Goal: Task Accomplishment & Management: Complete application form

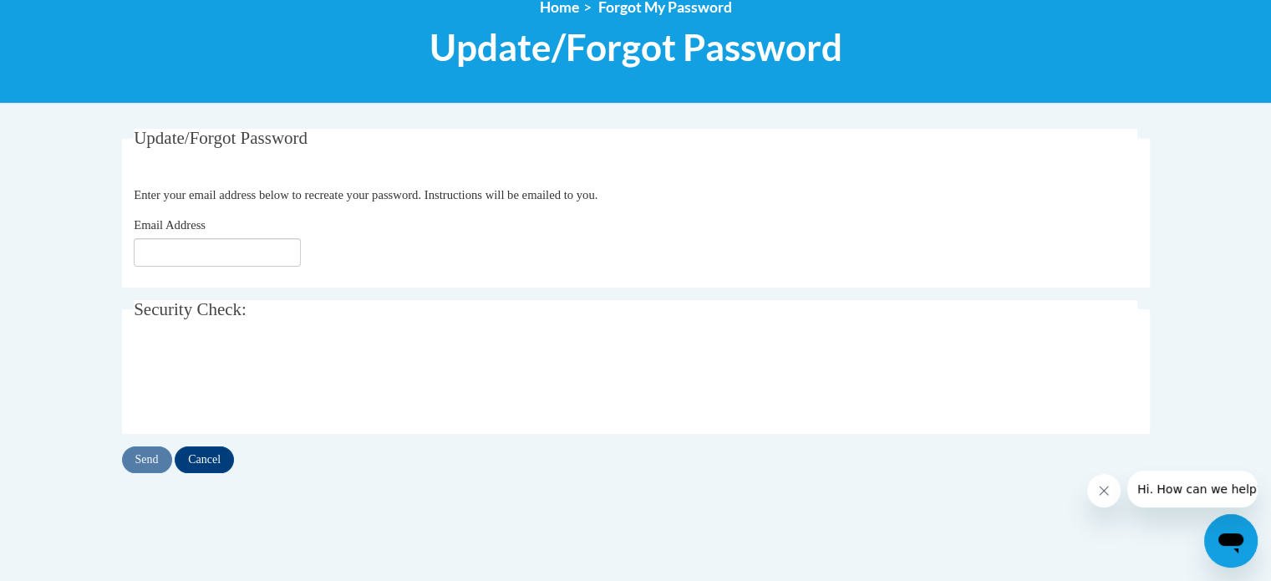
scroll to position [207, 0]
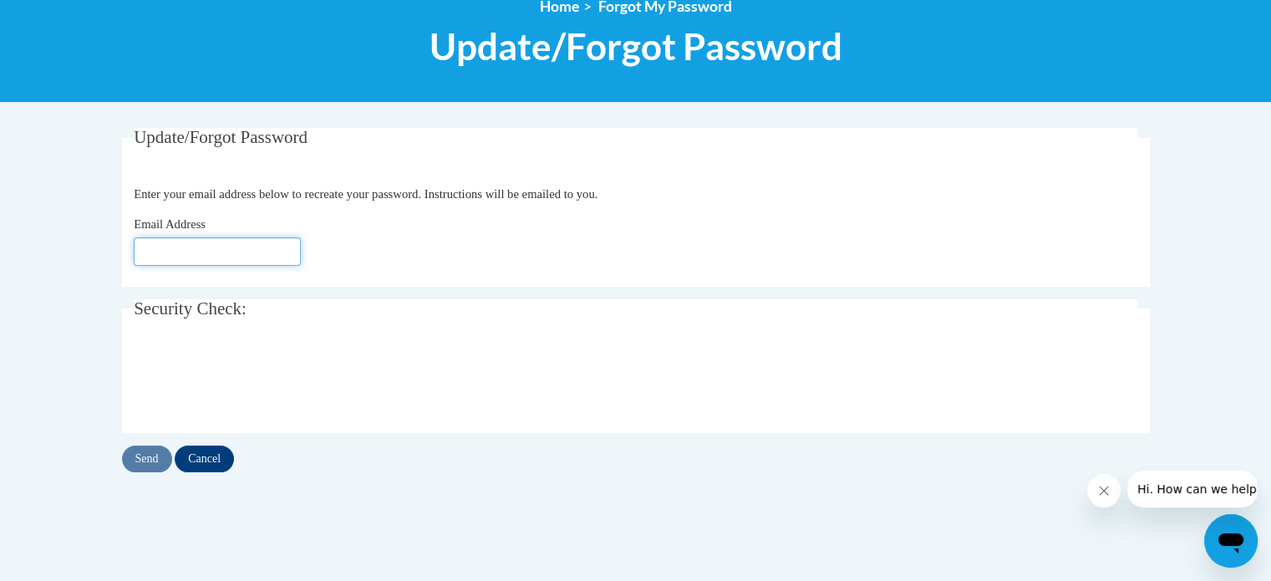
click at [183, 249] on input "Email Address" at bounding box center [217, 251] width 167 height 28
type input "ksolomon@kusd.edu"
click at [143, 462] on input "Send" at bounding box center [147, 458] width 50 height 27
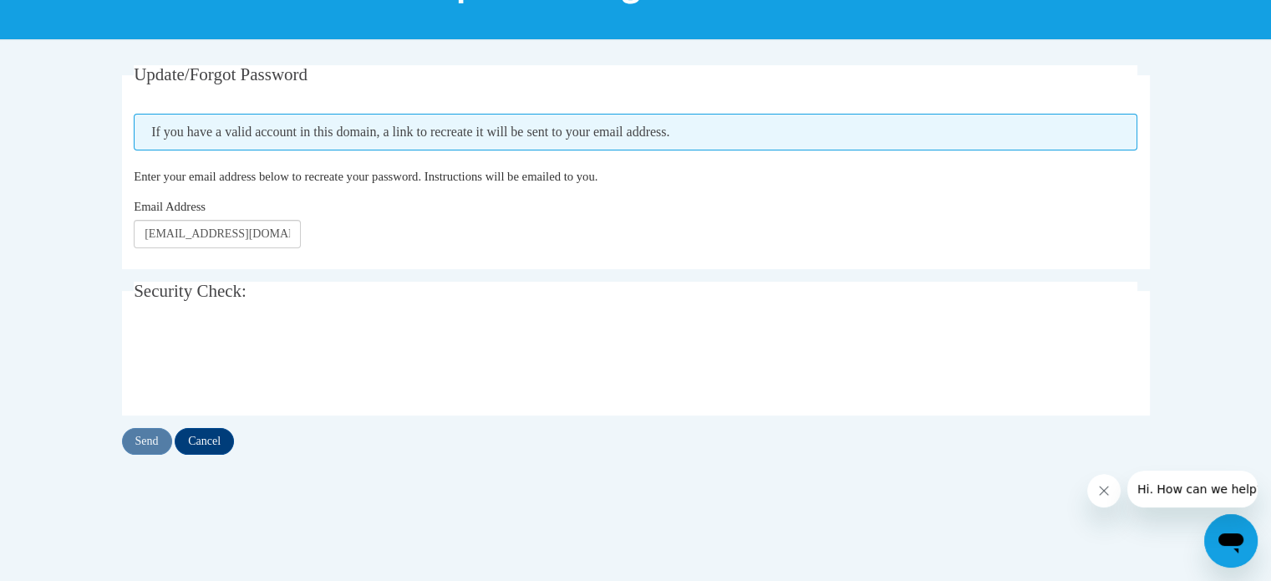
scroll to position [274, 0]
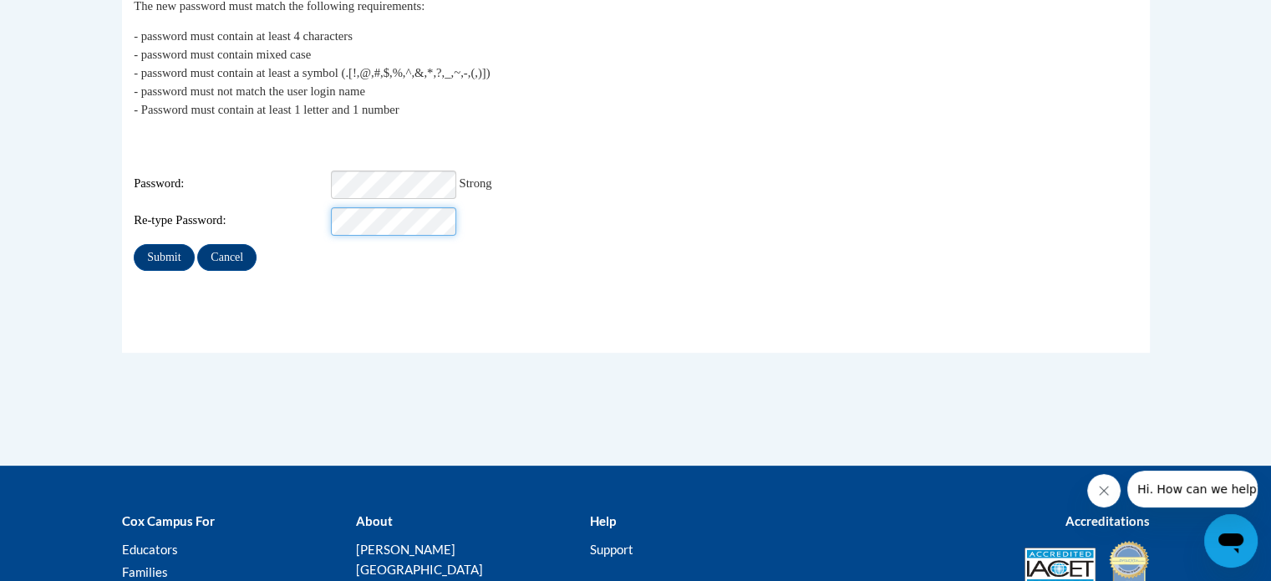
scroll to position [352, 0]
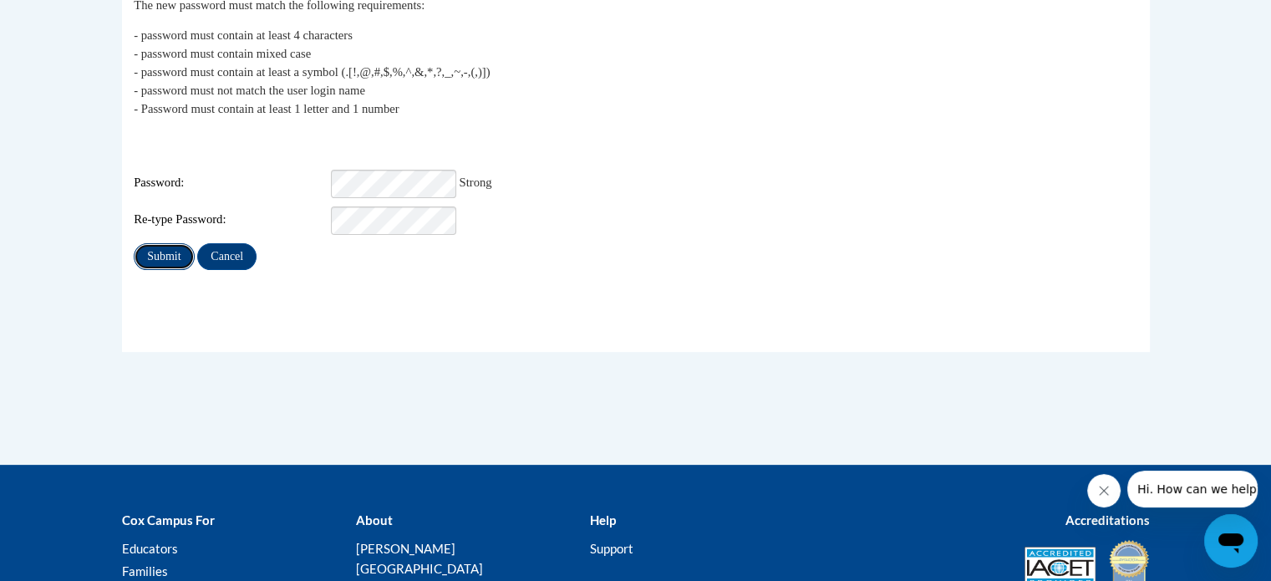
click at [170, 247] on input "Submit" at bounding box center [164, 256] width 60 height 27
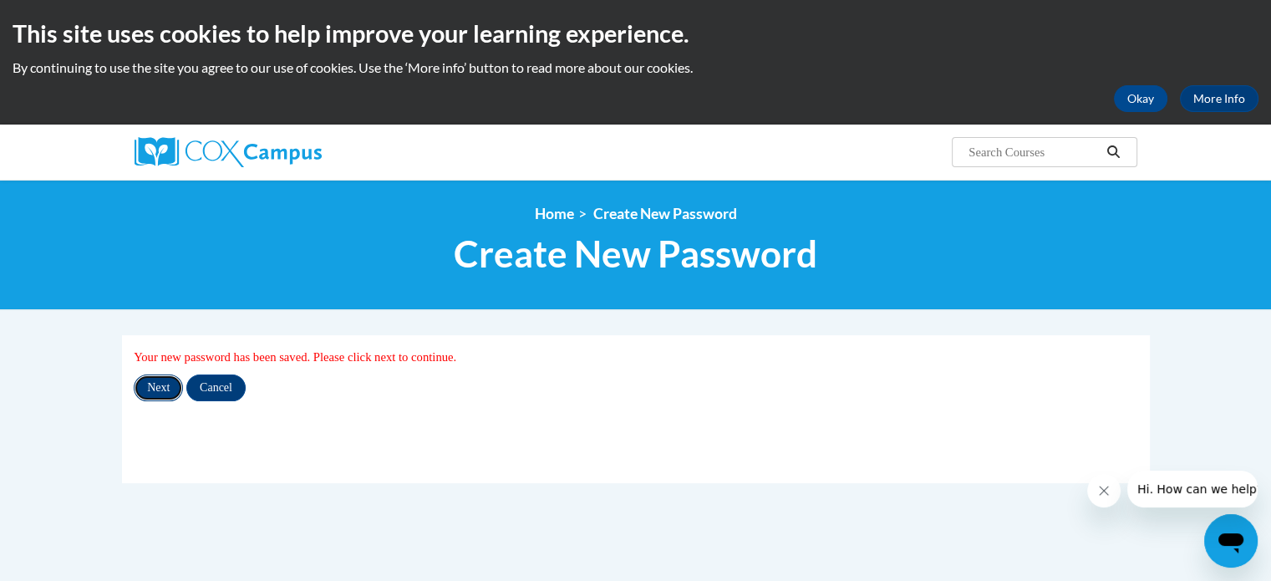
click at [165, 394] on input "Next" at bounding box center [158, 387] width 49 height 27
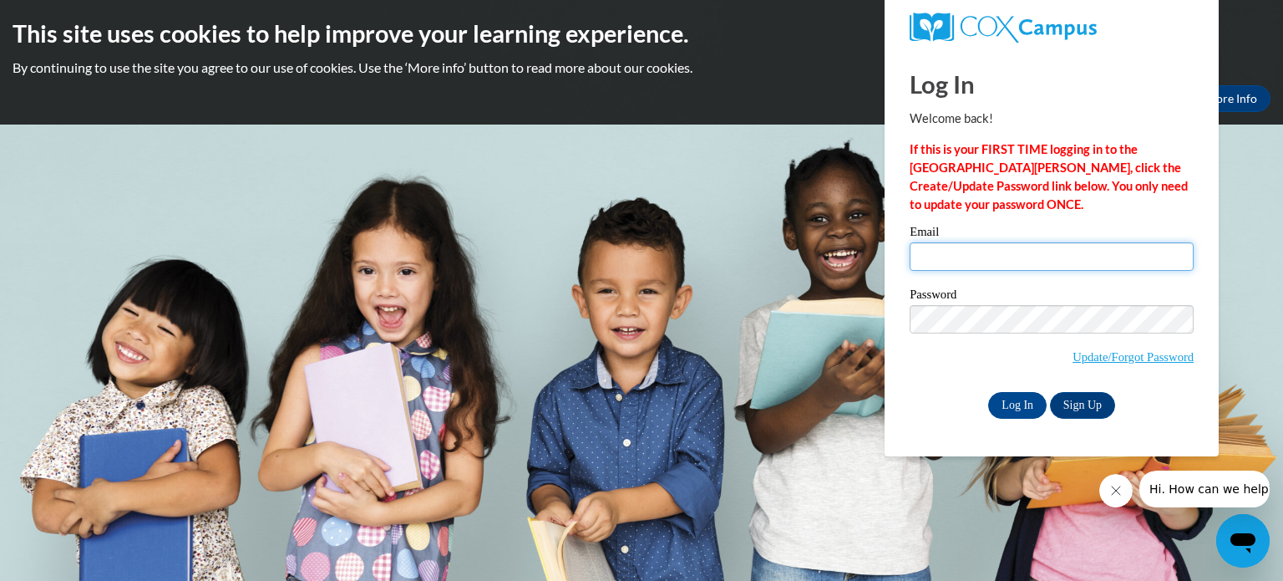
click at [954, 256] on input "Email" at bounding box center [1052, 256] width 284 height 28
type input "[EMAIL_ADDRESS][DOMAIN_NAME]"
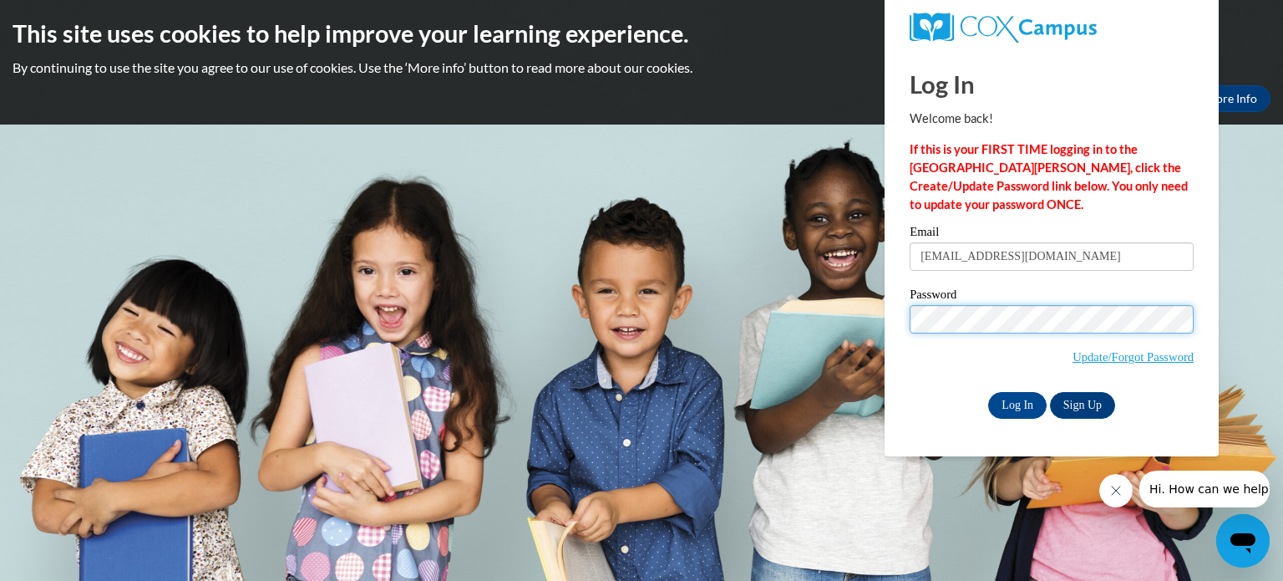
click at [988, 392] on input "Log In" at bounding box center [1017, 405] width 58 height 27
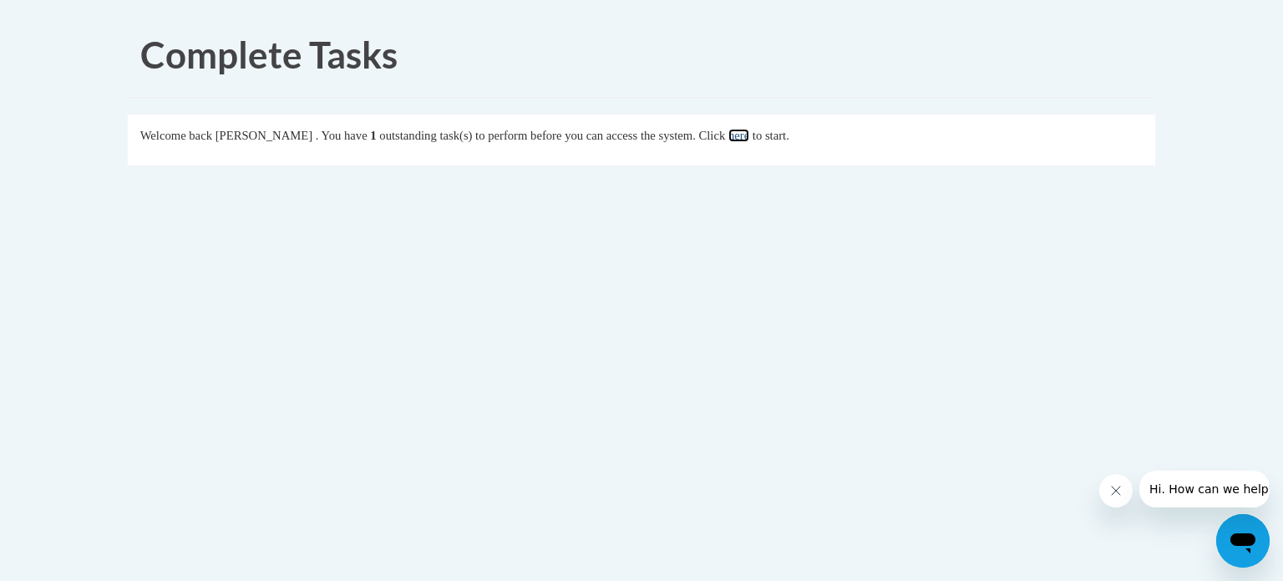
click at [749, 136] on link "here" at bounding box center [738, 135] width 21 height 13
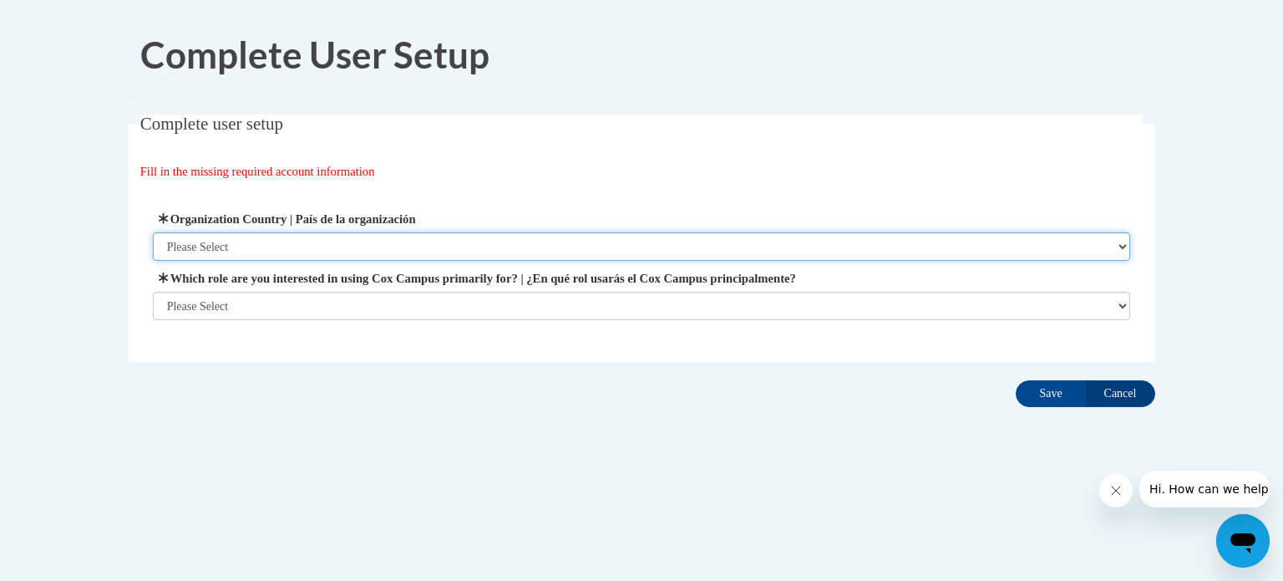
click at [865, 257] on select "Please Select [GEOGRAPHIC_DATA] | [GEOGRAPHIC_DATA] Outside of [GEOGRAPHIC_DATA…" at bounding box center [642, 246] width 978 height 28
select select "ad49bcad-a171-4b2e-b99c-48b446064914"
click at [153, 232] on select "Please Select United States | Estados Unidos Outside of the United States | Fue…" at bounding box center [642, 246] width 978 height 28
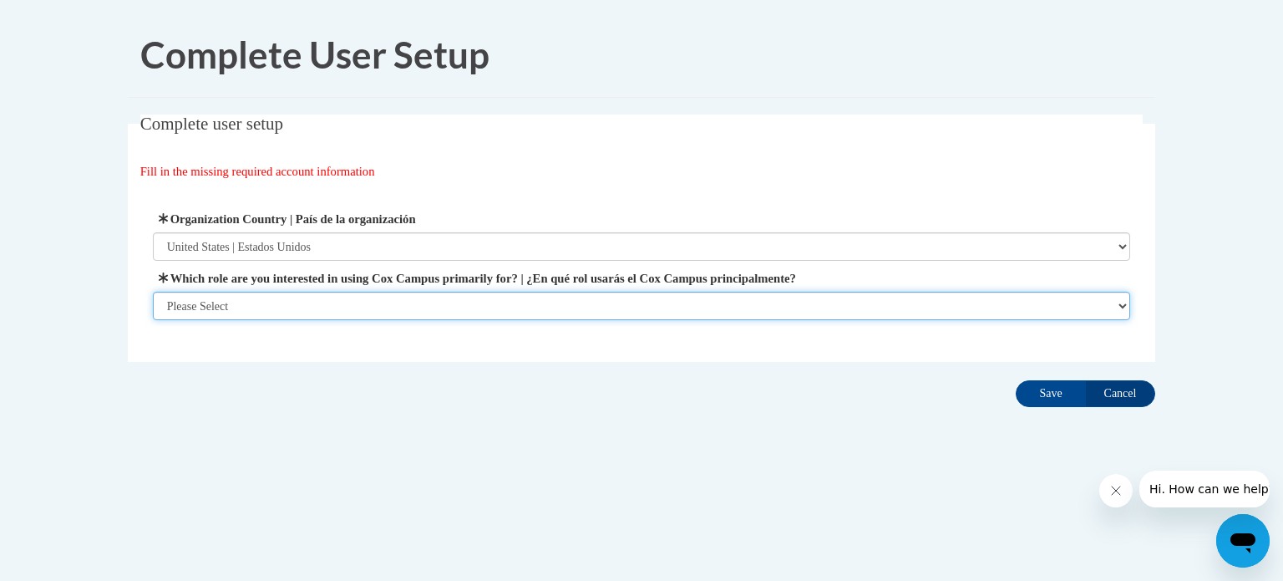
click at [865, 310] on select "Please Select College/University | Colegio/Universidad Community/Nonprofit Part…" at bounding box center [642, 306] width 978 height 28
select select "fbf2d438-af2f-41f8-98f1-81c410e29de3"
click at [153, 320] on select "Please Select College/University | Colegio/Universidad Community/Nonprofit Part…" at bounding box center [642, 306] width 978 height 28
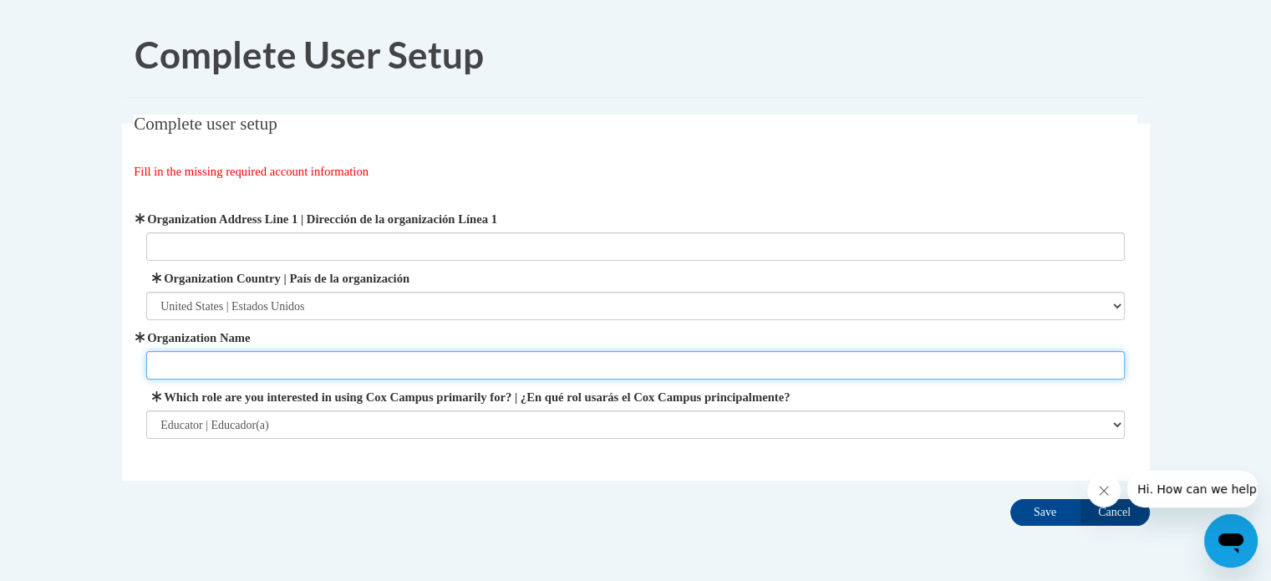
click at [701, 354] on input "Organization Name" at bounding box center [635, 365] width 978 height 28
type input "Kenosha Unified School District"
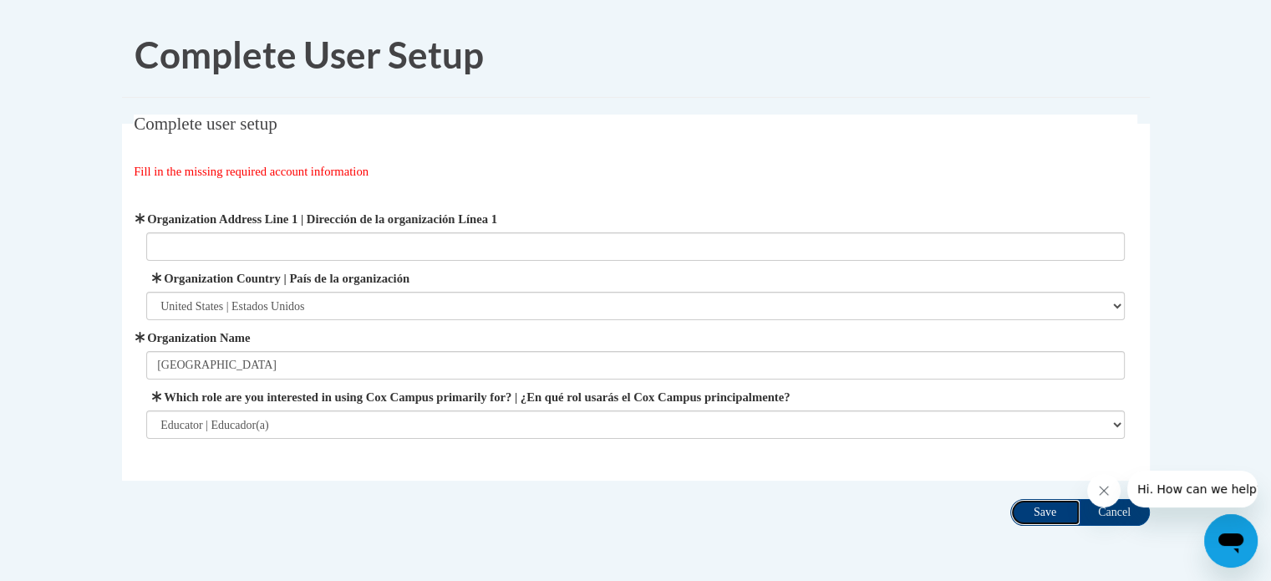
click at [1034, 510] on input "Save" at bounding box center [1045, 512] width 70 height 27
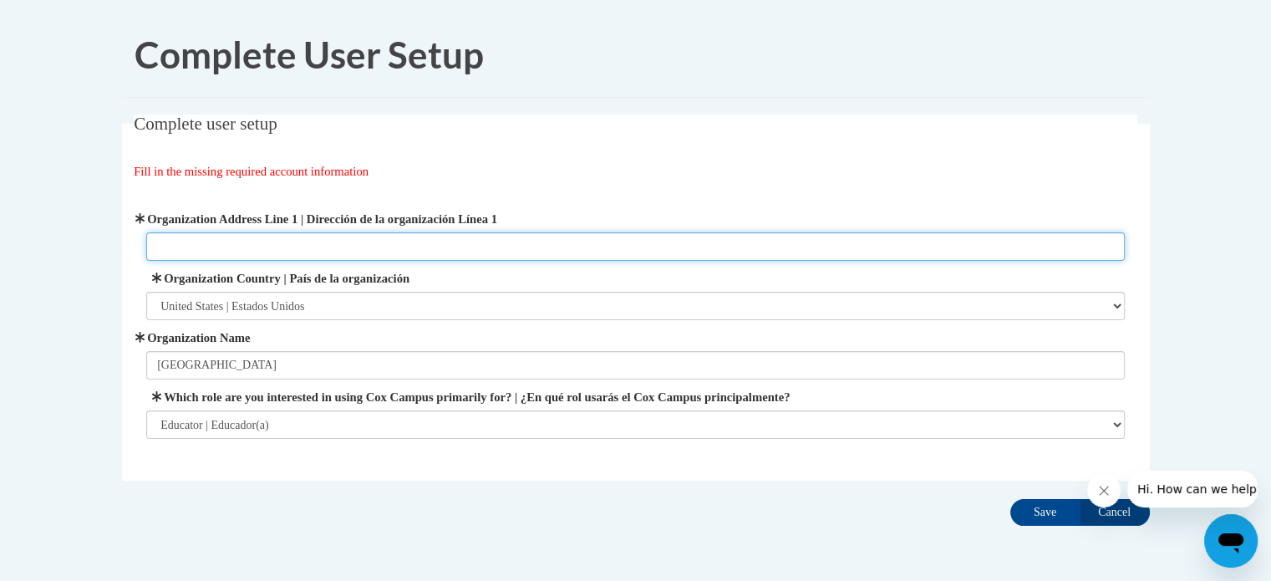
click at [671, 248] on input "Organization Address Line 1 | Dirección de la organización Línea 1" at bounding box center [635, 246] width 978 height 28
type input "3600 52nd Street Kenosha WI 53144"
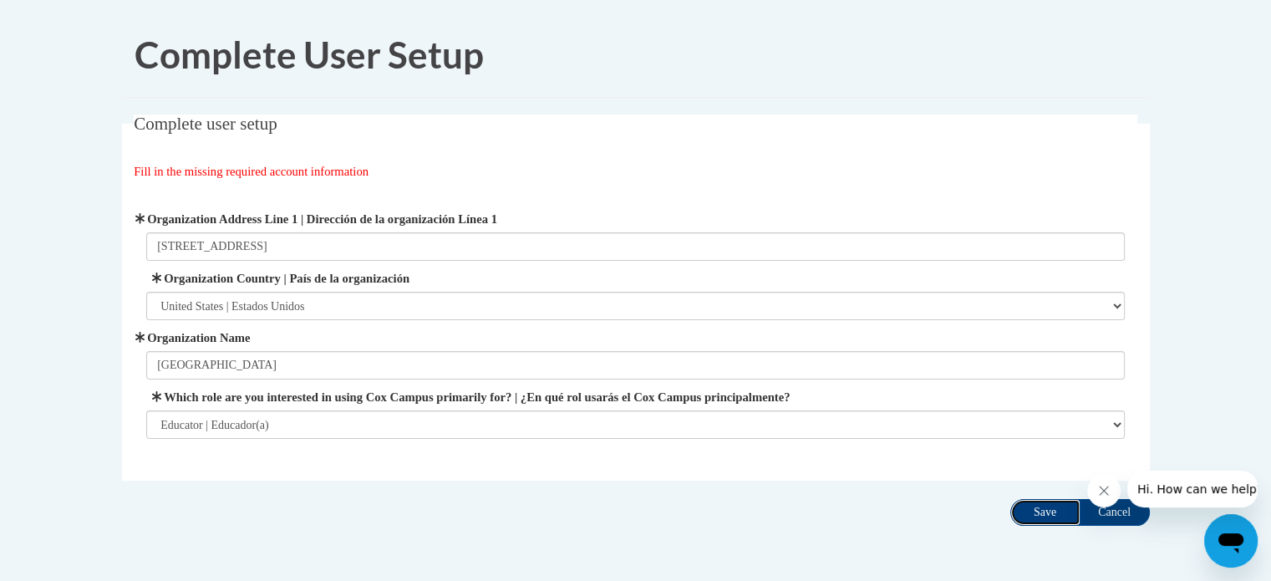
click at [1032, 515] on input "Save" at bounding box center [1045, 512] width 70 height 27
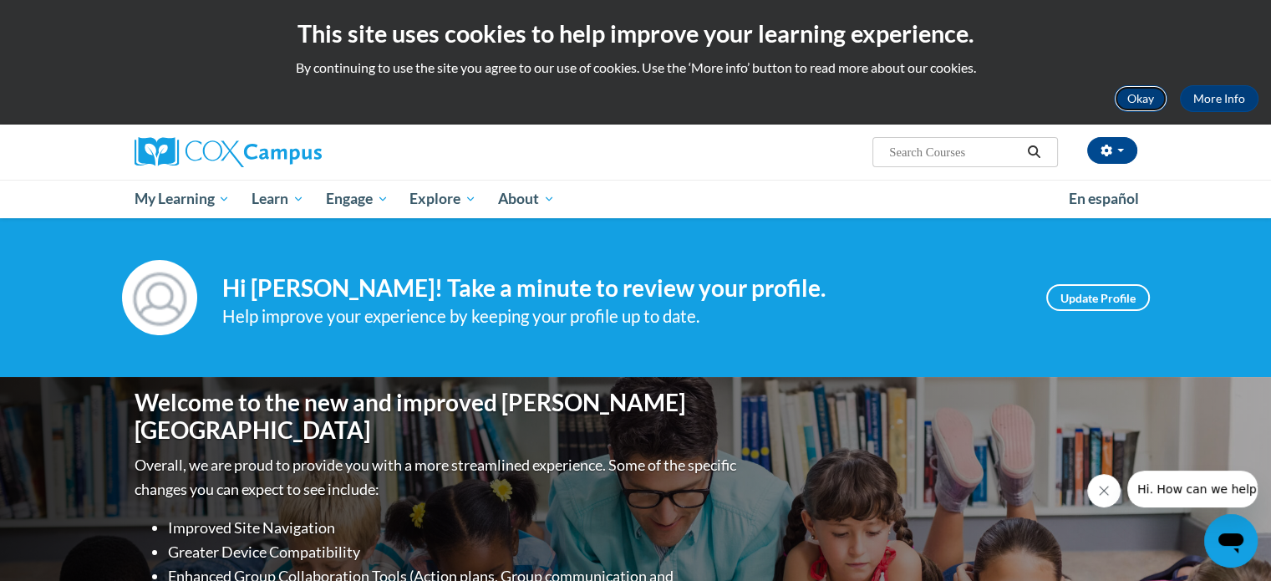
click at [1144, 97] on button "Okay" at bounding box center [1140, 98] width 53 height 27
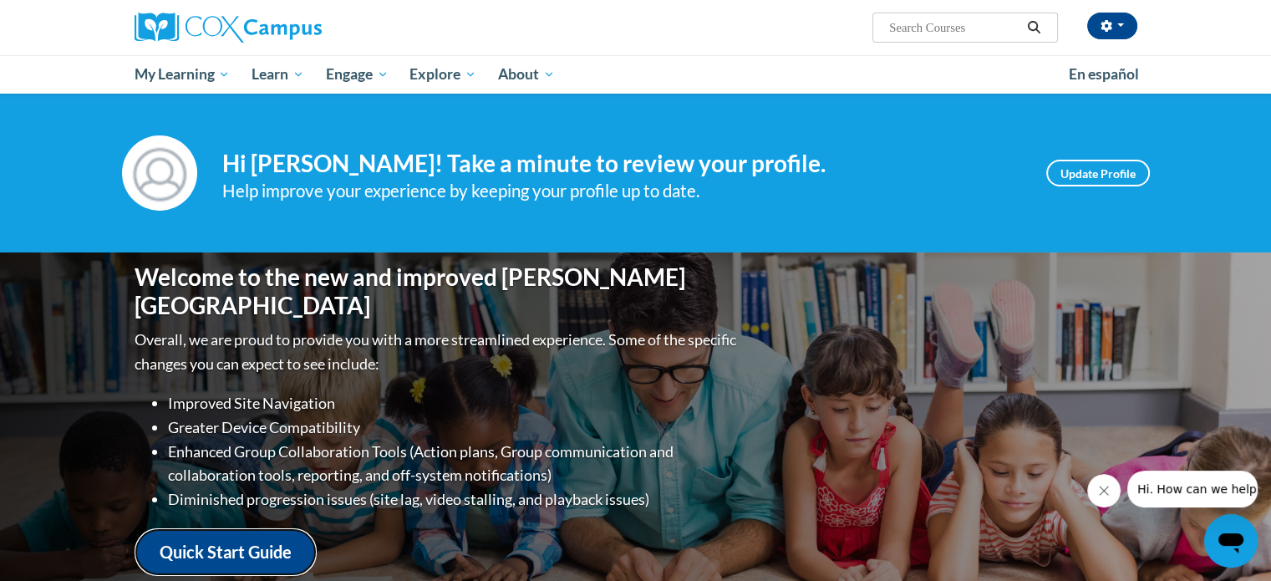
click at [256, 546] on link "Quick Start Guide" at bounding box center [225, 552] width 182 height 48
